Goal: Navigation & Orientation: Find specific page/section

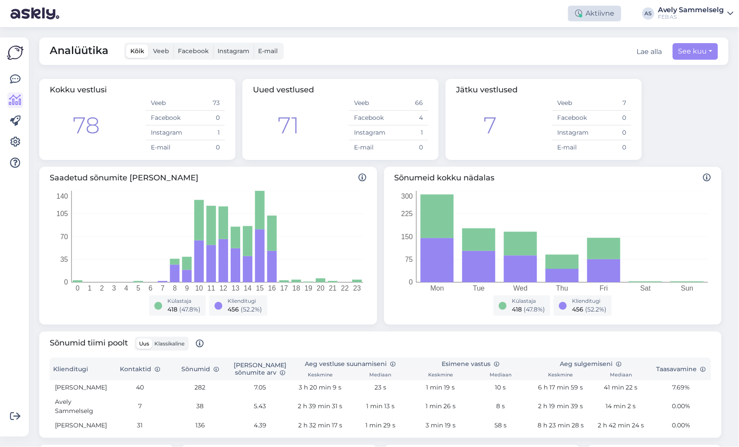
click at [607, 15] on div "Aktiivne" at bounding box center [594, 14] width 53 height 16
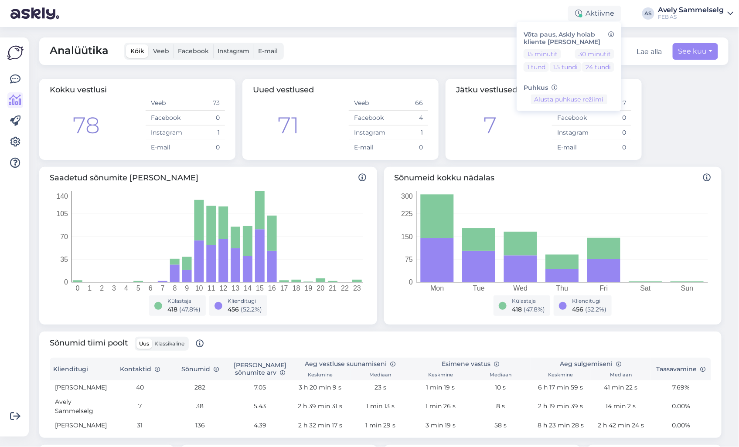
click at [405, 28] on div "Analüütika Kõik Veeb Facebook Instagram E-mail Lae alla See kuu Kokku vestlusi …" at bounding box center [386, 237] width 705 height 420
click at [16, 82] on icon at bounding box center [15, 79] width 10 height 10
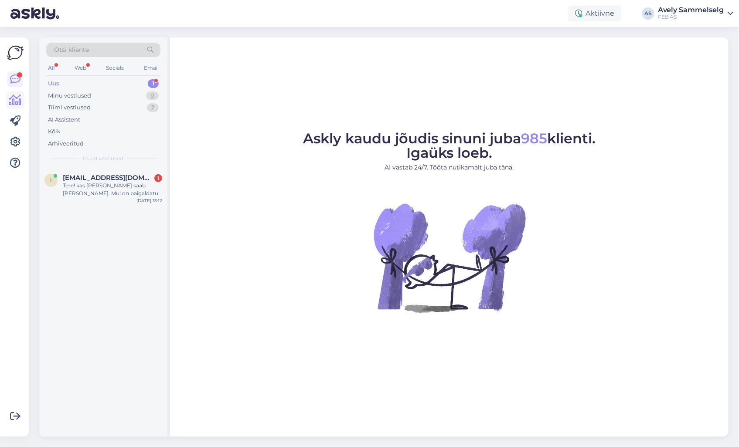
click at [7, 102] on link at bounding box center [15, 100] width 16 height 16
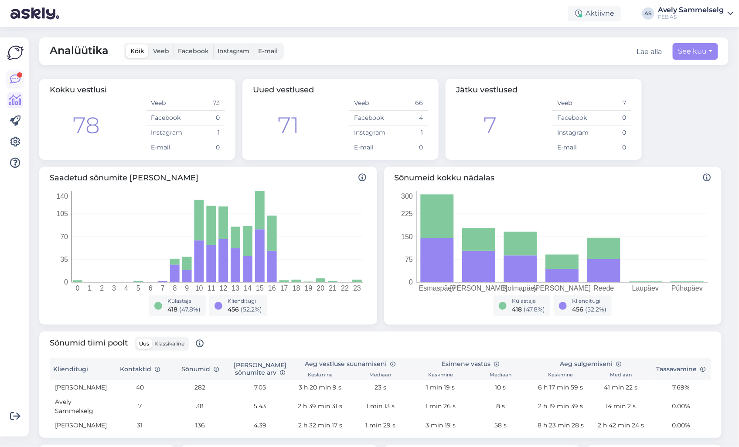
click at [15, 82] on icon at bounding box center [15, 79] width 10 height 10
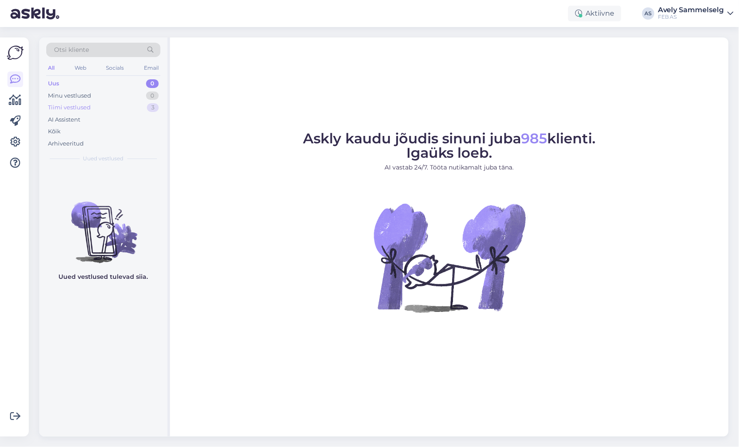
click at [79, 104] on div "Tiimi vestlused" at bounding box center [69, 107] width 43 height 9
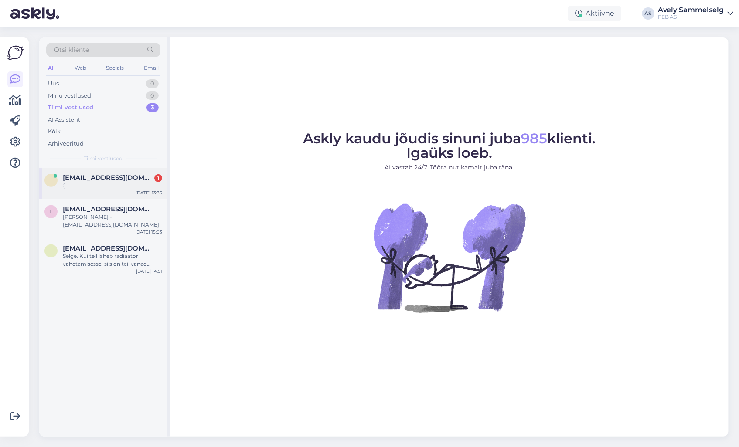
click at [95, 185] on div ":)" at bounding box center [112, 186] width 99 height 8
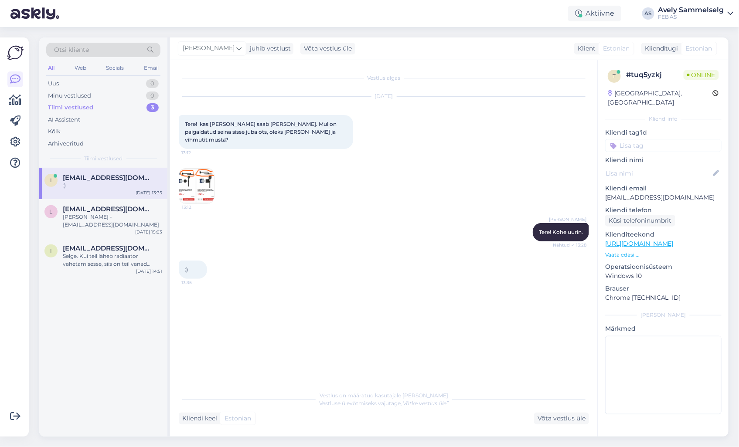
click at [204, 169] on img at bounding box center [196, 186] width 35 height 35
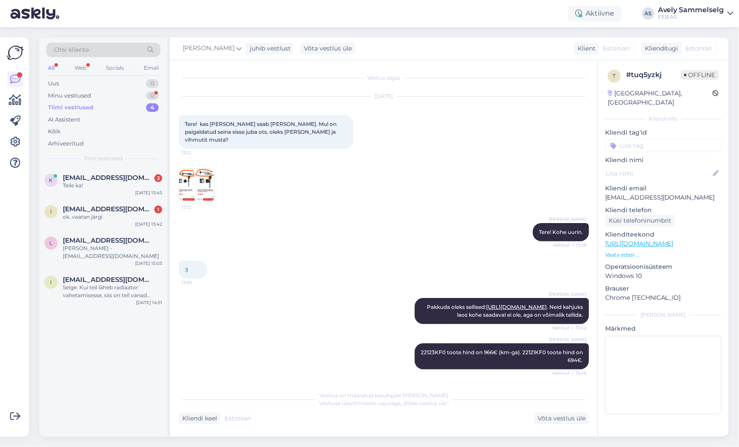
scroll to position [83, 0]
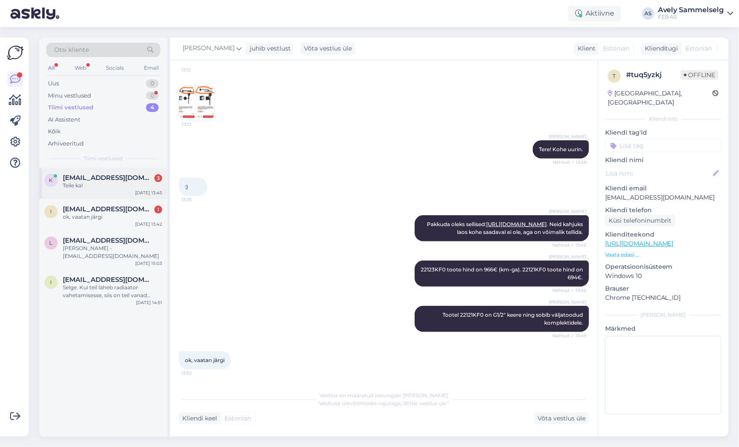
click at [98, 189] on div "Teile ka!" at bounding box center [112, 186] width 99 height 8
